Goal: Task Accomplishment & Management: Manage account settings

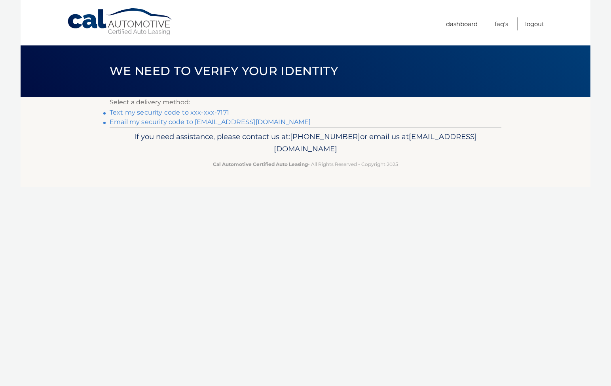
click at [133, 113] on link "Text my security code to xxx-xxx-7171" at bounding box center [169, 113] width 119 height 8
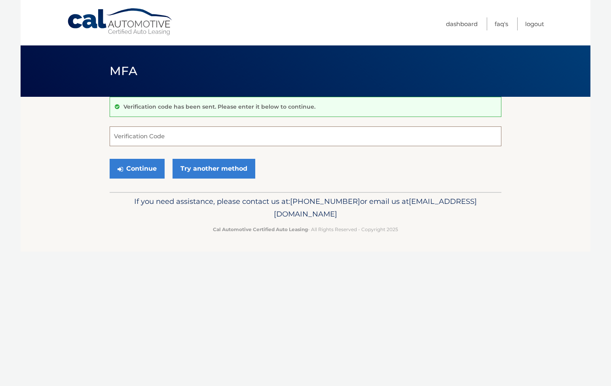
click at [140, 136] on input "Verification Code" at bounding box center [305, 137] width 391 height 20
type input "896618"
click at [145, 172] on button "Continue" at bounding box center [137, 169] width 55 height 20
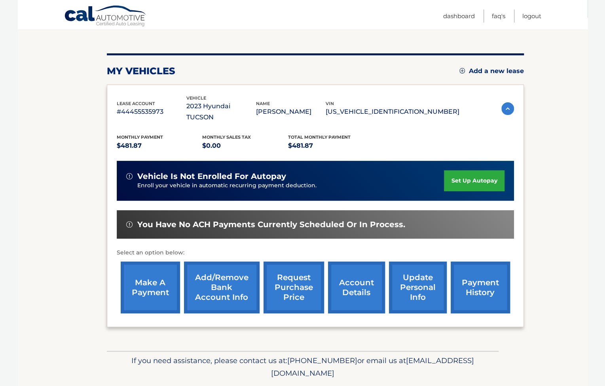
scroll to position [92, 0]
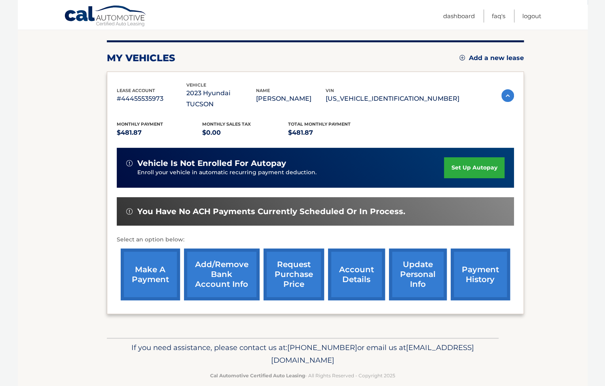
click at [154, 263] on link "make a payment" at bounding box center [150, 275] width 59 height 52
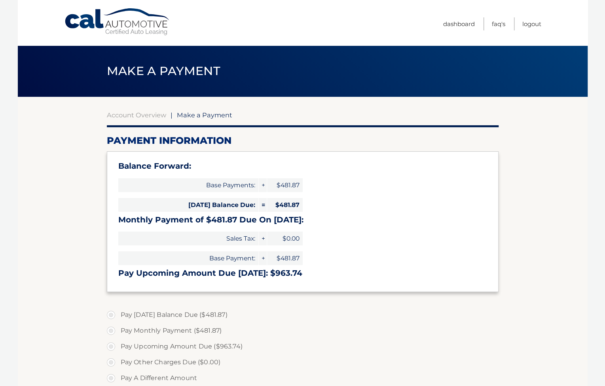
select select "MDMwMDkzYTktZjc0YS00NTA3LWI1NzEtMDJiYzIyZDgwZDE1"
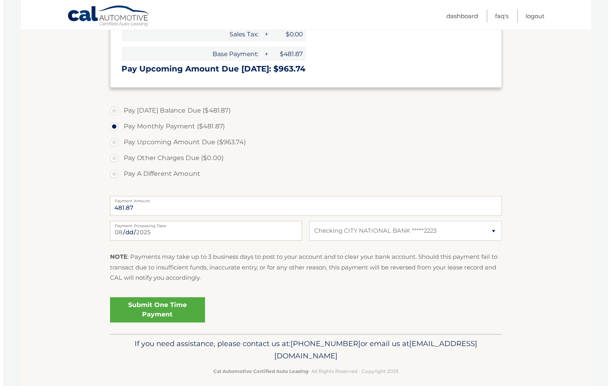
scroll to position [212, 0]
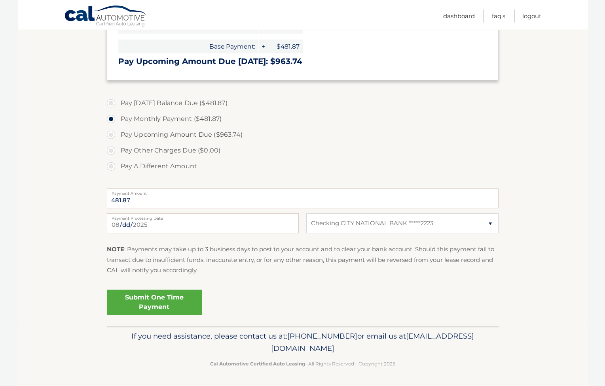
click at [165, 305] on link "Submit One Time Payment" at bounding box center [154, 302] width 95 height 25
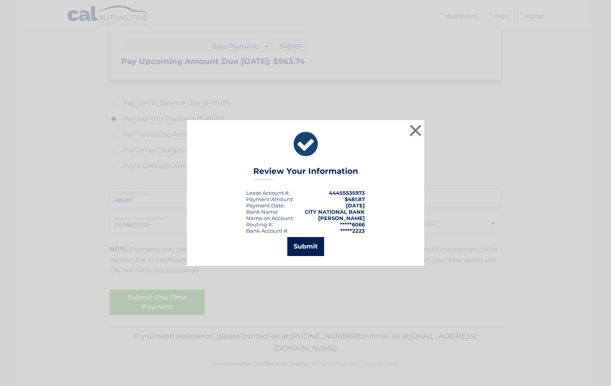
click at [301, 250] on button "Submit" at bounding box center [305, 246] width 37 height 19
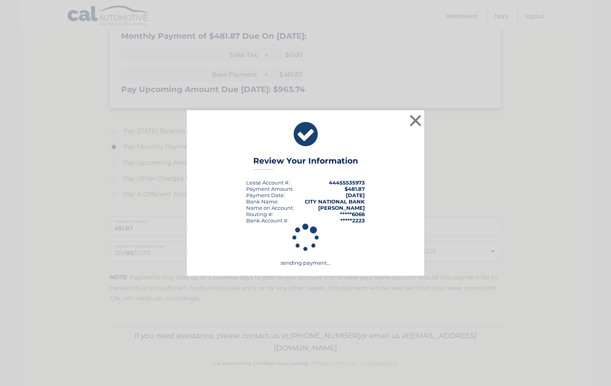
scroll to position [183, 0]
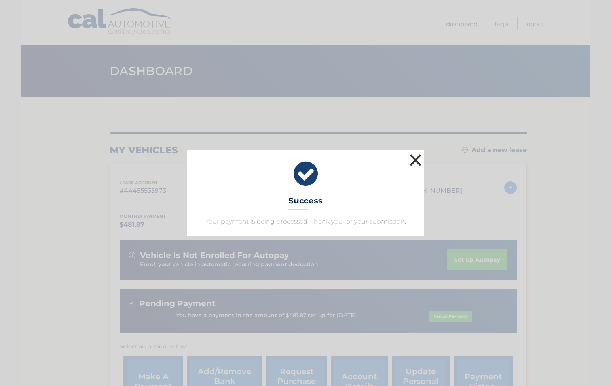
click at [414, 164] on button "×" at bounding box center [415, 160] width 16 height 16
